Goal: Task Accomplishment & Management: Manage account settings

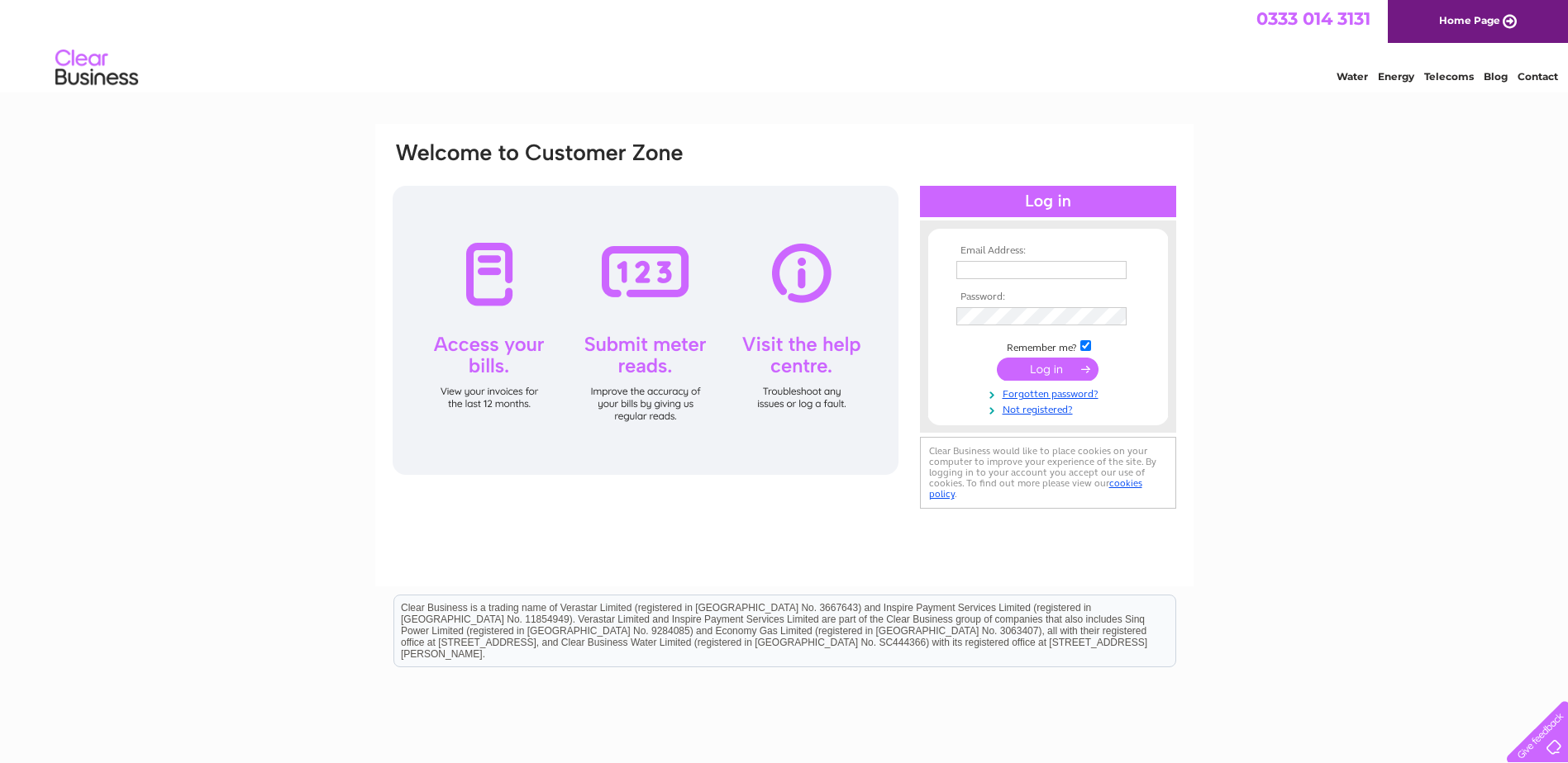
type input "lorettahill131@gmail.com"
click at [1026, 379] on input "submit" at bounding box center [1047, 370] width 101 height 23
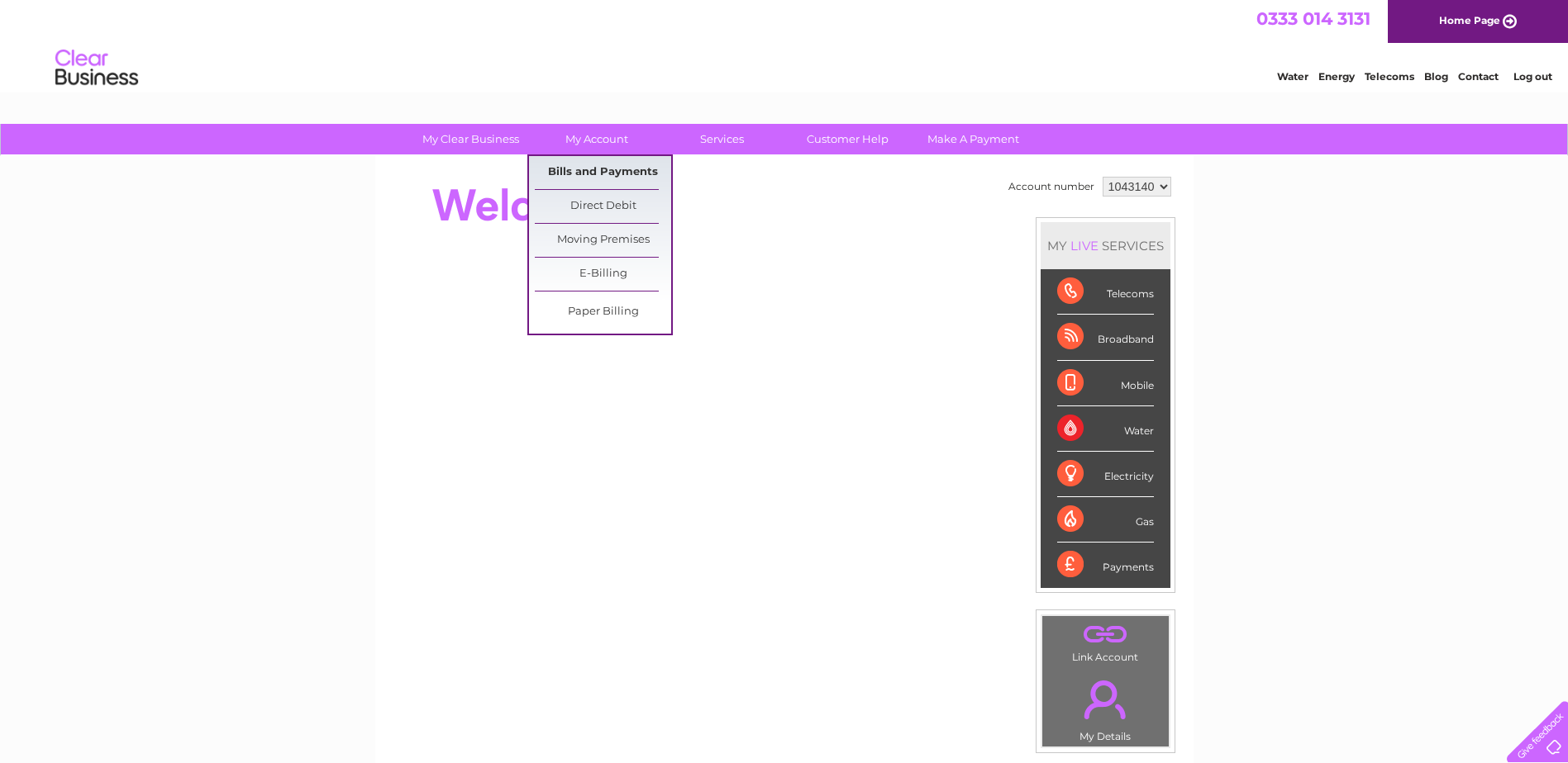
click at [606, 170] on link "Bills and Payments" at bounding box center [602, 172] width 136 height 33
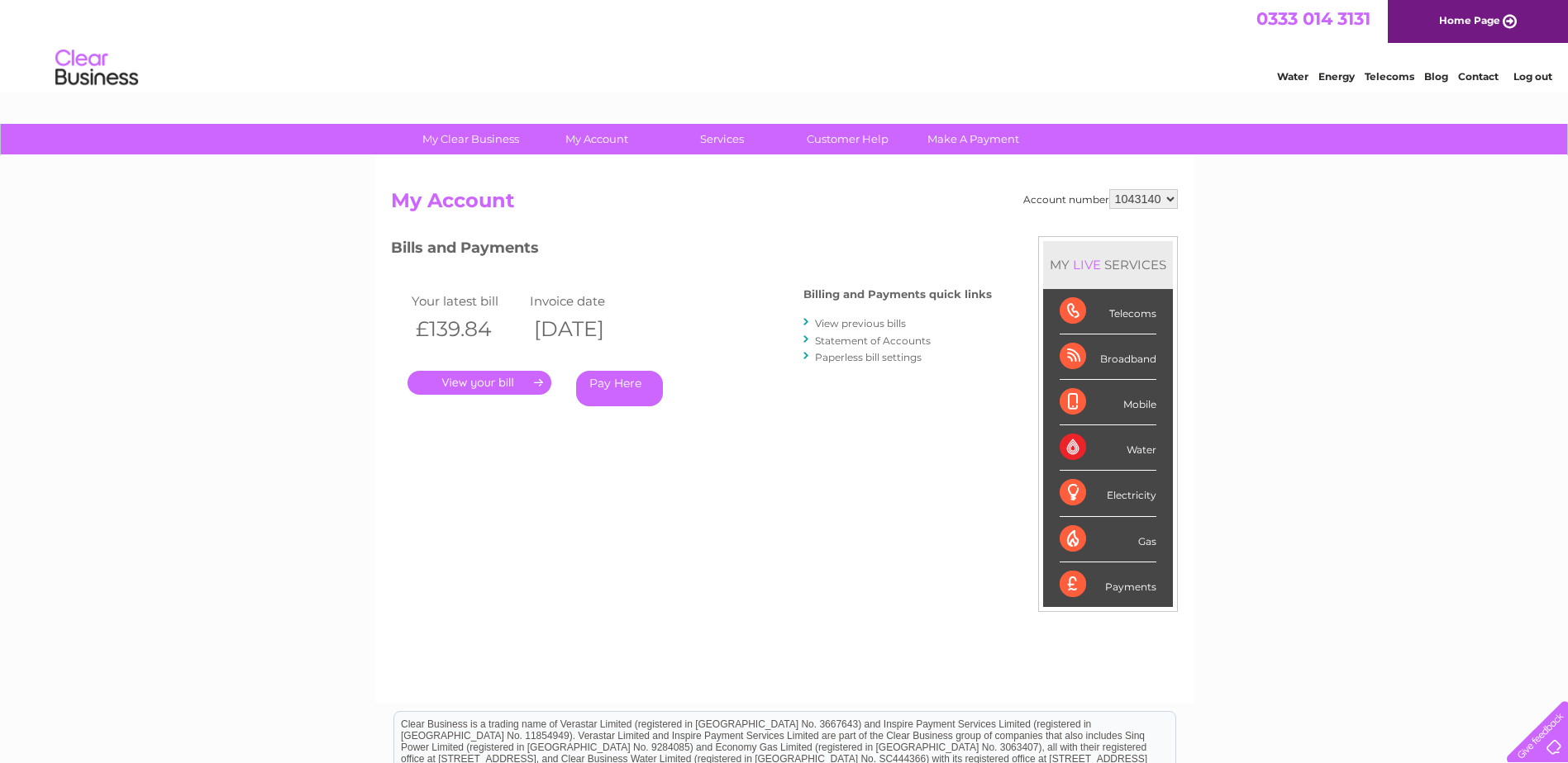
click at [485, 380] on link "." at bounding box center [480, 382] width 144 height 24
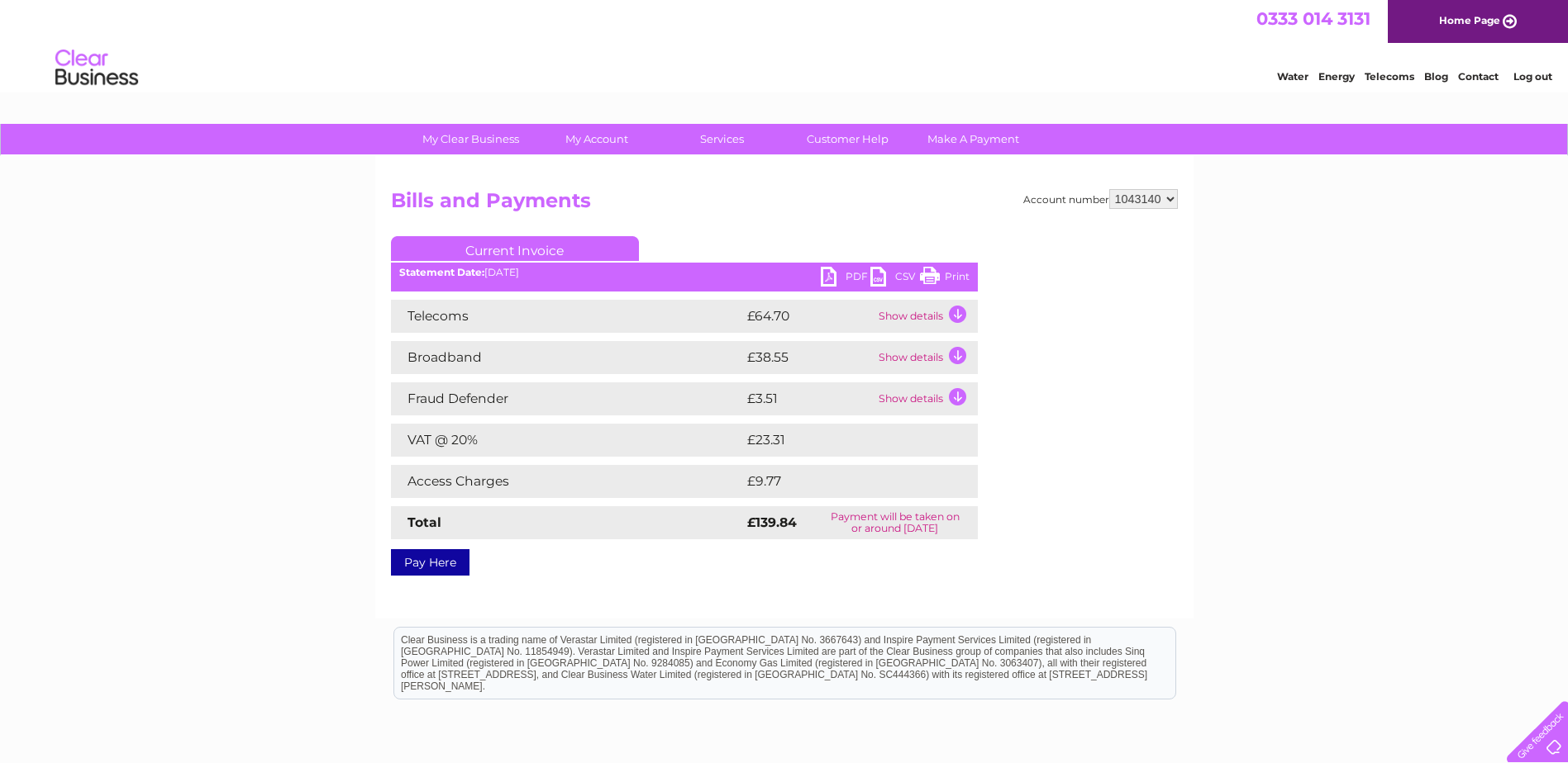
click at [928, 276] on link "Print" at bounding box center [944, 278] width 50 height 24
